Goal: Task Accomplishment & Management: Manage account settings

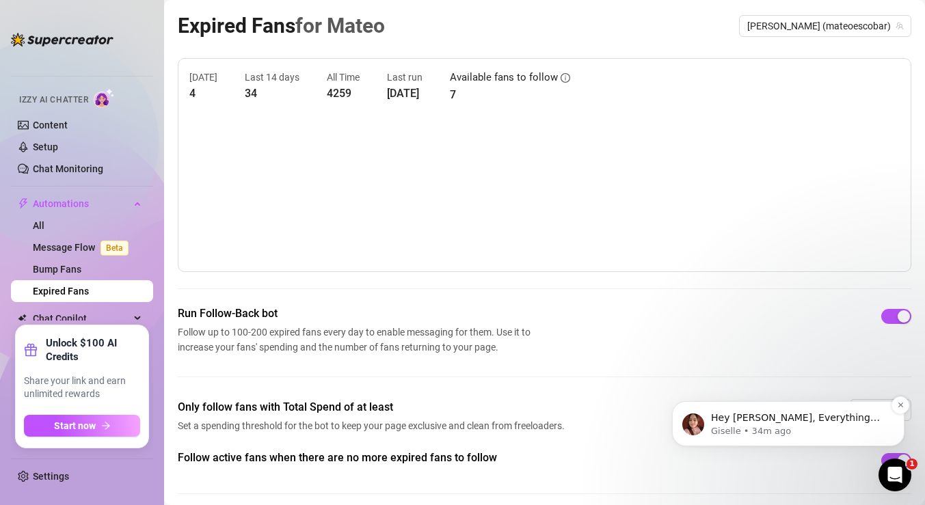
click at [797, 424] on p "Hey [PERSON_NAME], Everything looks great on your end! 🎉 I’ll go ahead and enab…" at bounding box center [799, 419] width 176 height 14
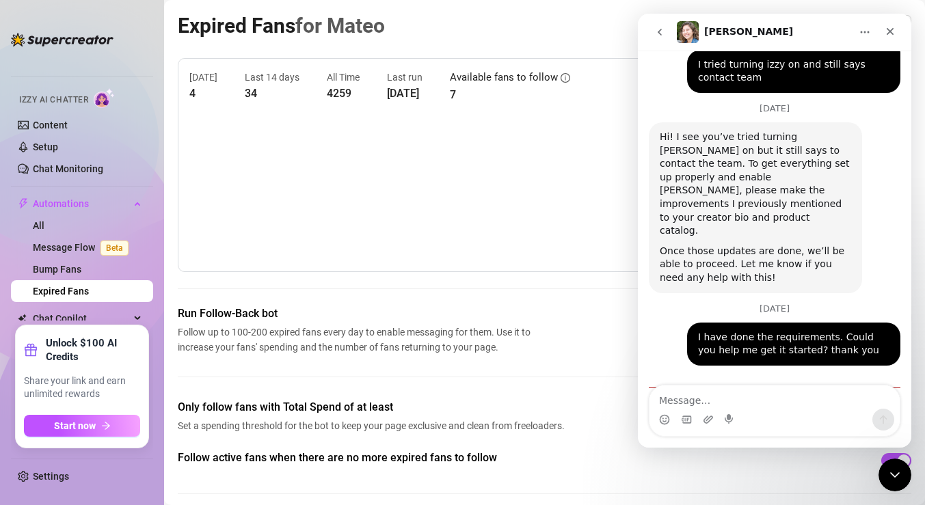
scroll to position [1974, 0]
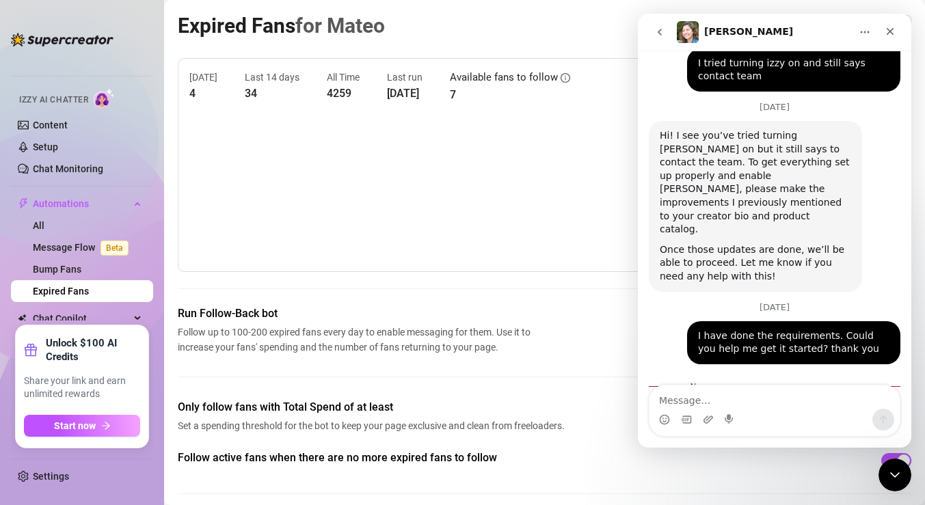
click at [101, 96] on img at bounding box center [104, 98] width 21 height 20
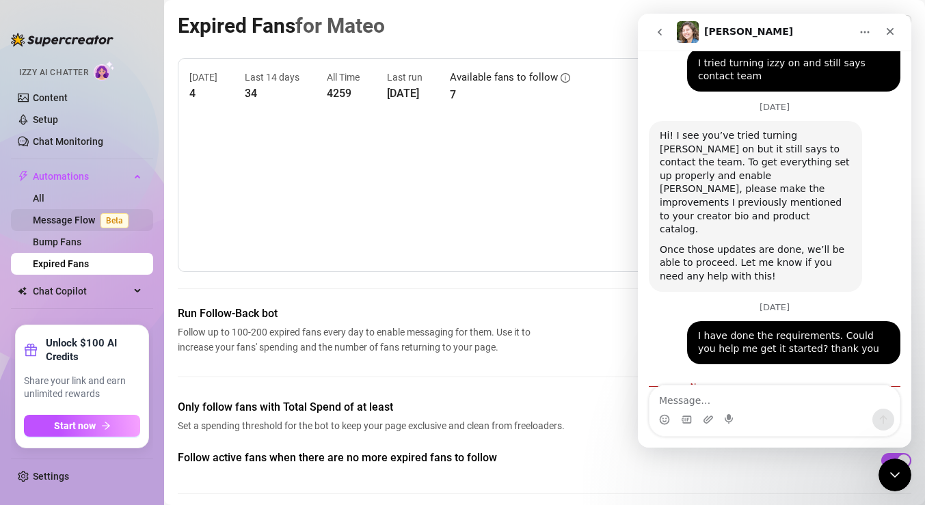
scroll to position [27, 0]
click at [44, 198] on link "All" at bounding box center [39, 199] width 12 height 11
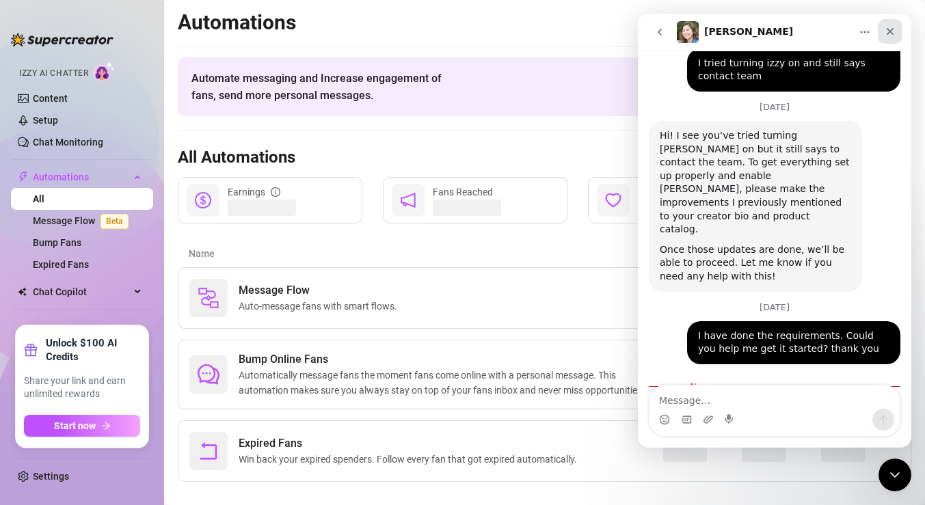
click at [887, 34] on icon "Close" at bounding box center [891, 32] width 8 height 8
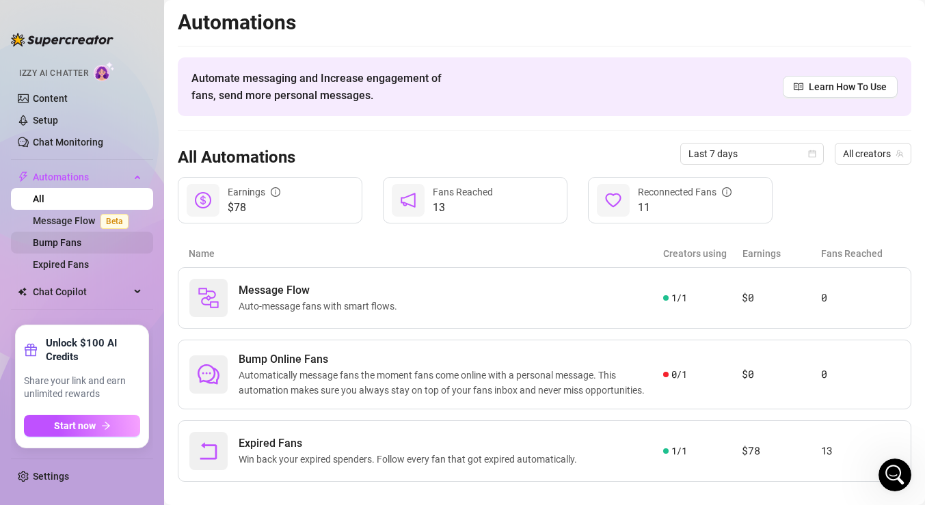
scroll to position [1942, 0]
click at [53, 180] on span "Automations" at bounding box center [81, 177] width 97 height 22
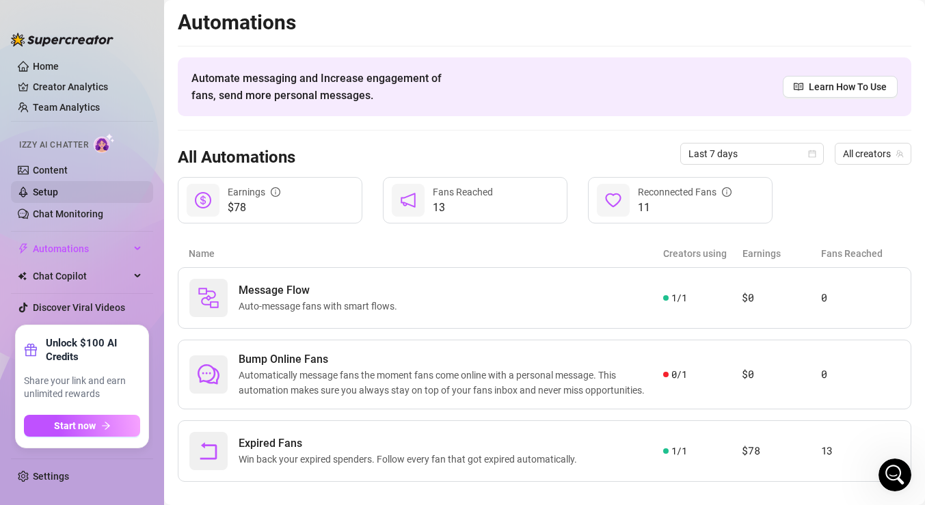
click at [49, 191] on link "Setup" at bounding box center [45, 192] width 25 height 11
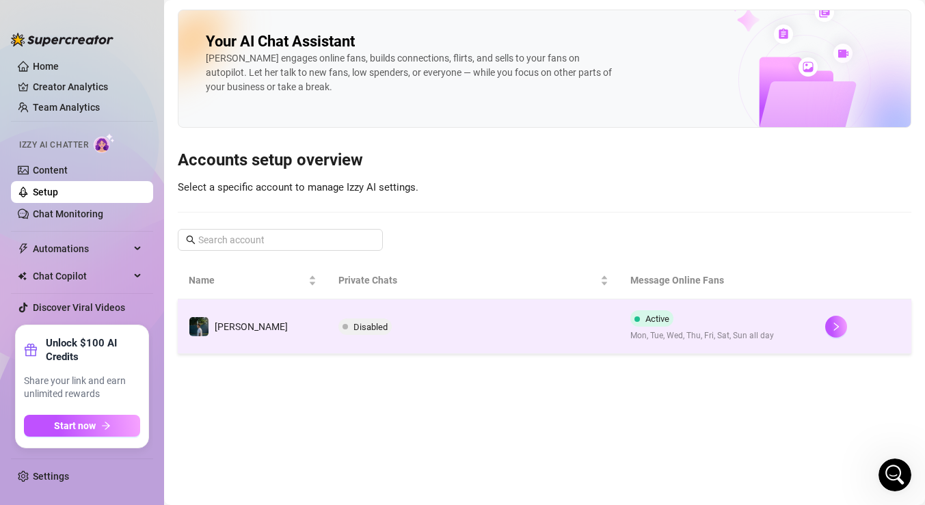
click at [371, 318] on td "Disabled" at bounding box center [474, 327] width 292 height 55
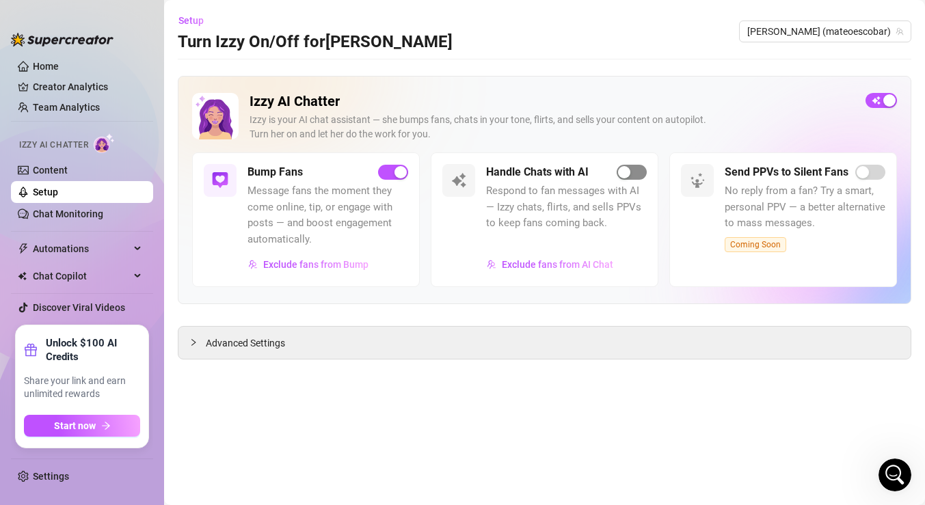
click at [626, 175] on div "button" at bounding box center [624, 172] width 12 height 12
click at [58, 187] on link "Setup" at bounding box center [45, 192] width 25 height 11
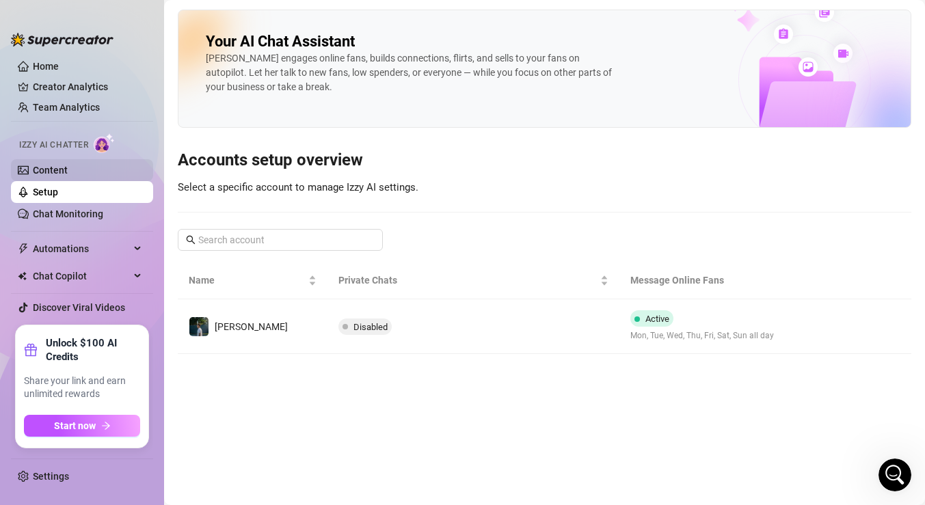
click at [68, 172] on link "Content" at bounding box center [50, 170] width 35 height 11
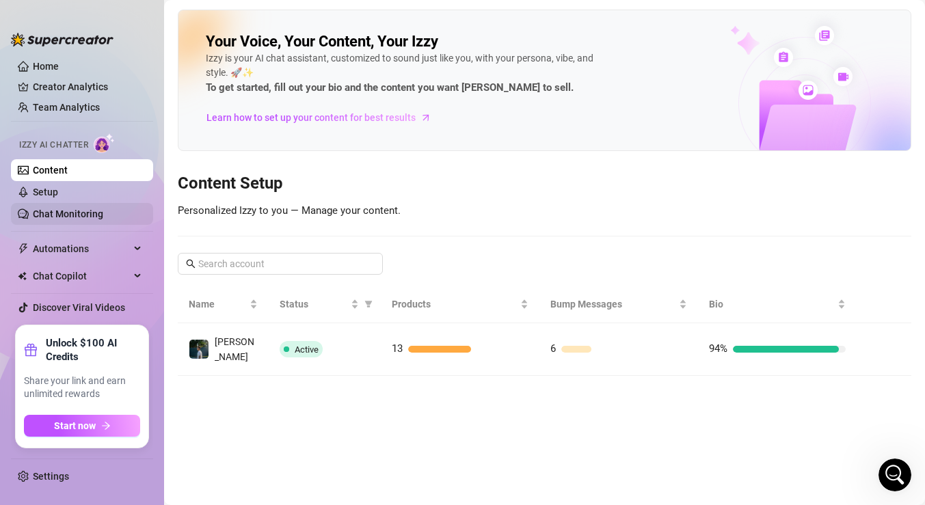
click at [75, 214] on link "Chat Monitoring" at bounding box center [68, 214] width 70 height 11
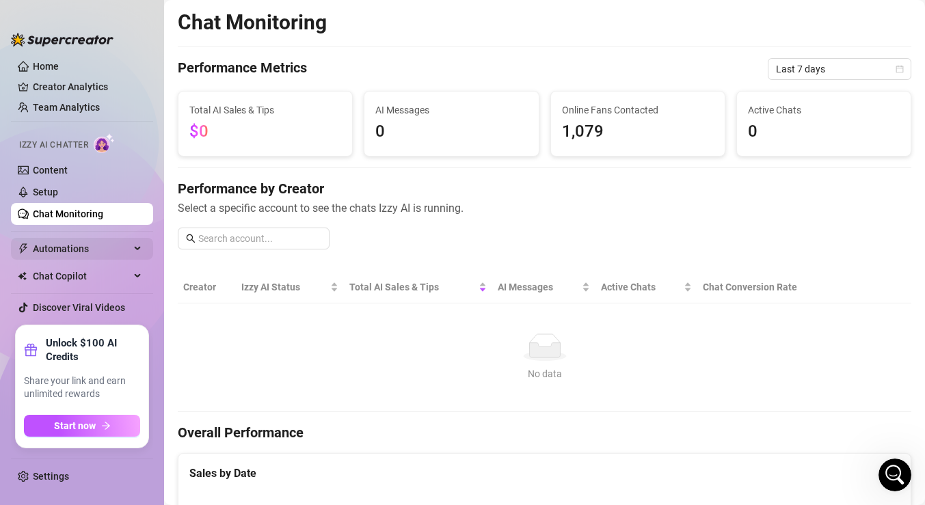
click at [81, 250] on span "Automations" at bounding box center [81, 249] width 97 height 22
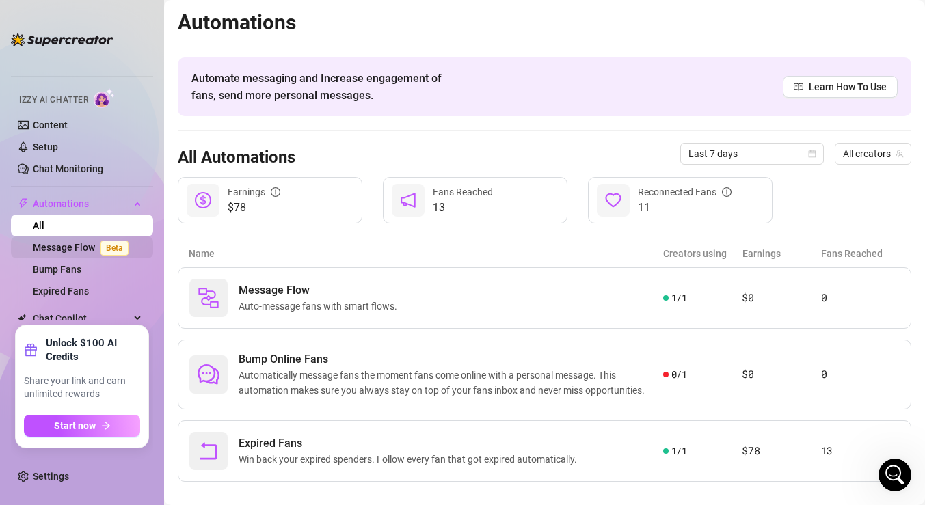
click at [62, 253] on link "Message Flow Beta" at bounding box center [83, 247] width 101 height 11
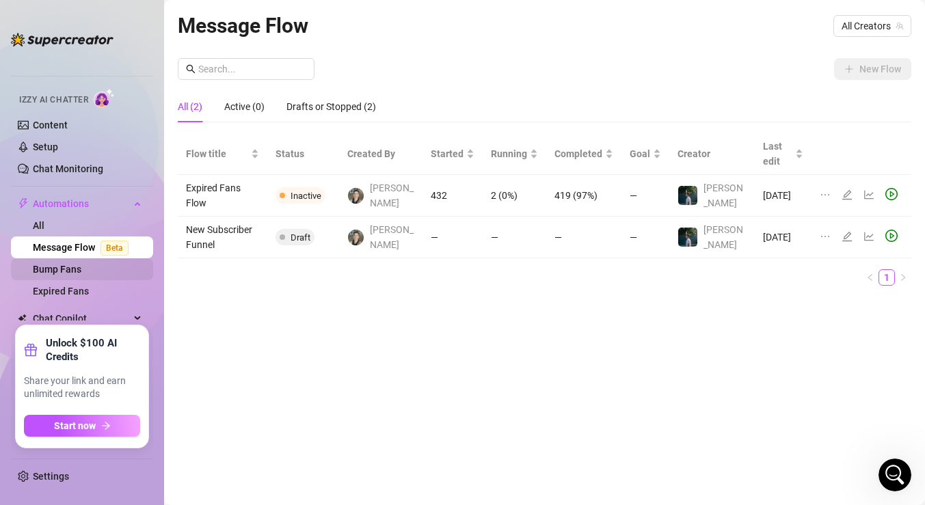
click at [63, 275] on link "Bump Fans" at bounding box center [57, 269] width 49 height 11
